Goal: Obtain resource: Download file/media

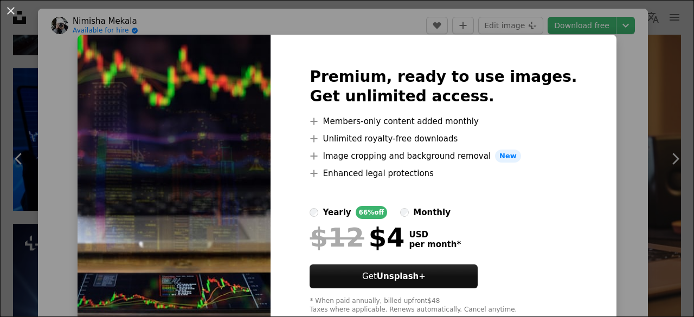
scroll to position [1247, 0]
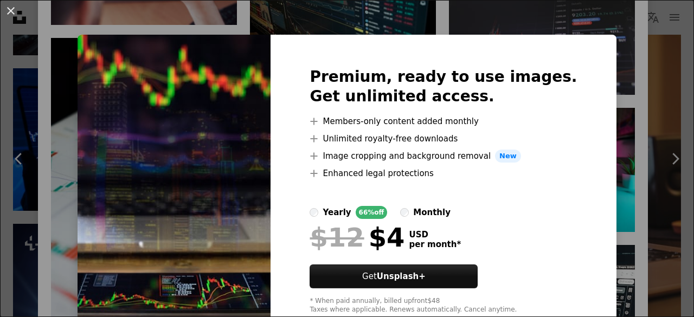
click at [587, 80] on div "An X shape Premium, ready to use images. Get unlimited access. A plus sign Memb…" at bounding box center [347, 158] width 694 height 317
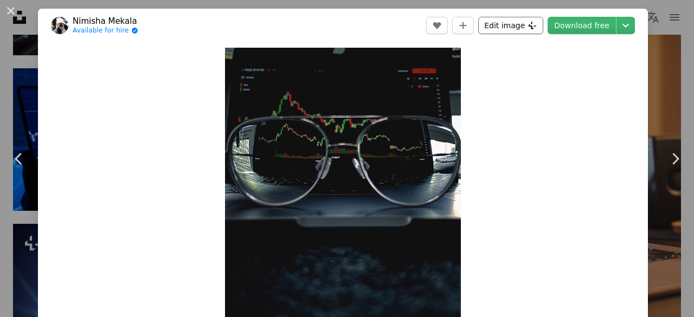
click at [530, 20] on button "Edit image Plus sign for Unsplash+" at bounding box center [510, 25] width 65 height 17
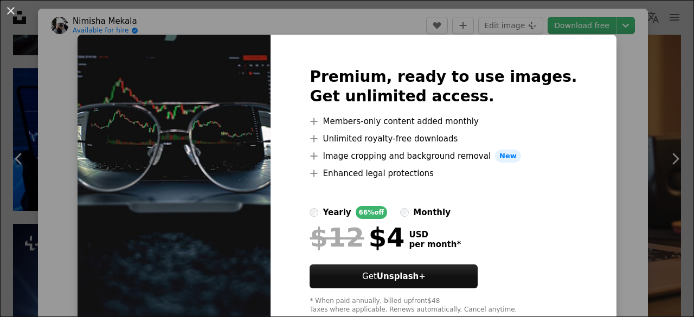
click at [612, 89] on div "An X shape Premium, ready to use images. Get unlimited access. A plus sign Memb…" at bounding box center [347, 158] width 694 height 317
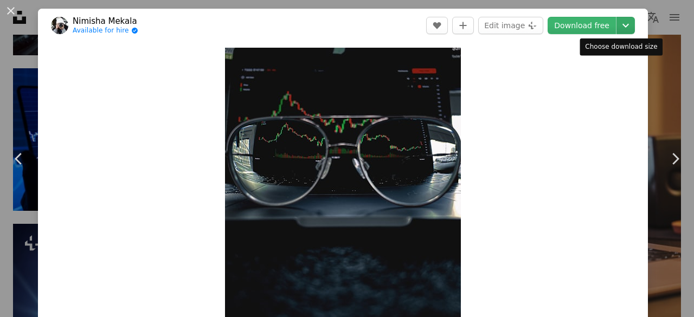
click at [623, 28] on icon "Chevron down" at bounding box center [625, 25] width 17 height 13
click at [551, 201] on dialog "An X shape Chevron left Chevron right [PERSON_NAME] Available for hire A checkm…" at bounding box center [347, 158] width 694 height 317
click at [14, 10] on button "An X shape" at bounding box center [10, 10] width 13 height 13
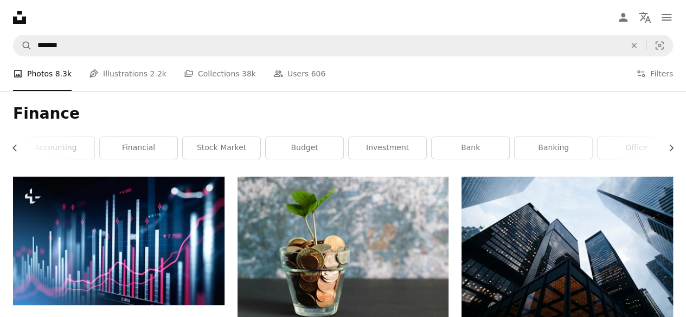
scroll to position [48, 0]
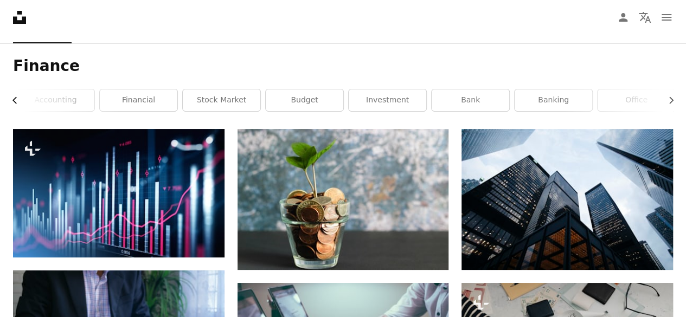
click at [14, 93] on button "Chevron left" at bounding box center [19, 100] width 12 height 22
click at [115, 106] on link "business" at bounding box center [136, 100] width 78 height 22
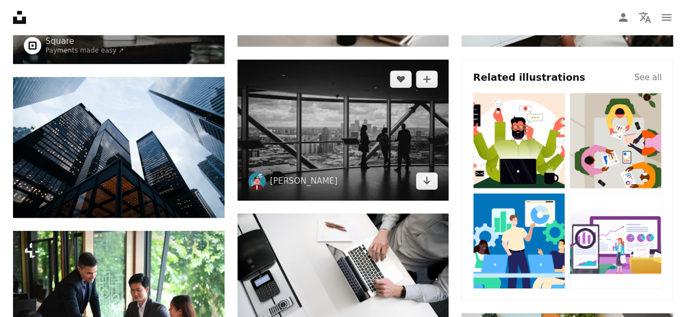
scroll to position [343, 0]
